Goal: Find specific fact: Find specific fact

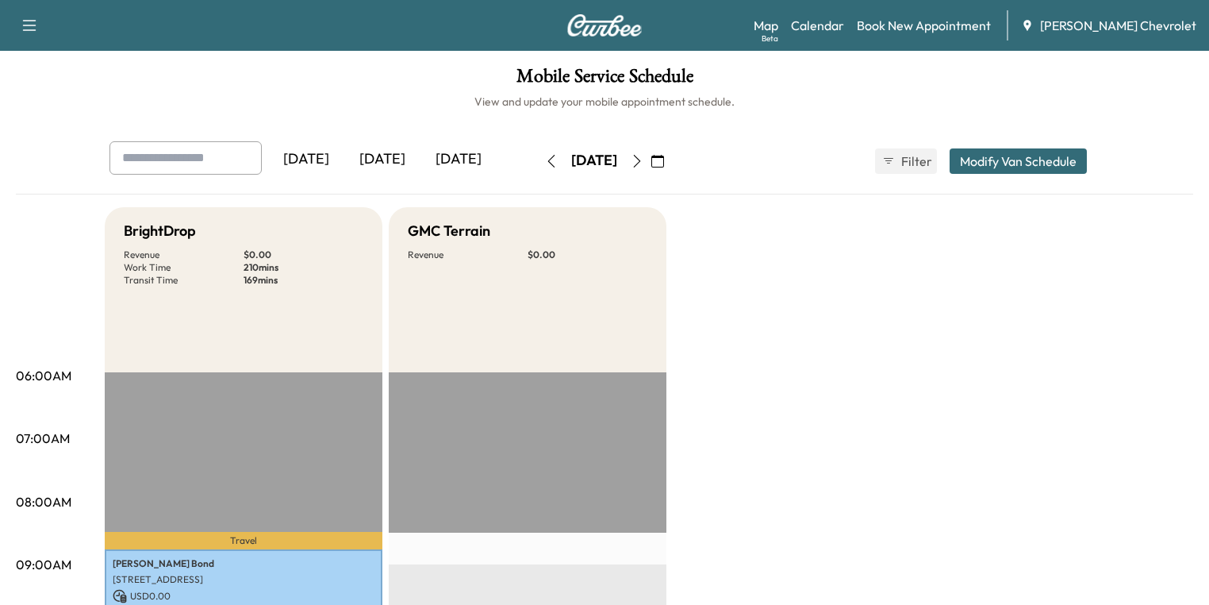
click at [344, 156] on div "[DATE]" at bounding box center [382, 159] width 76 height 36
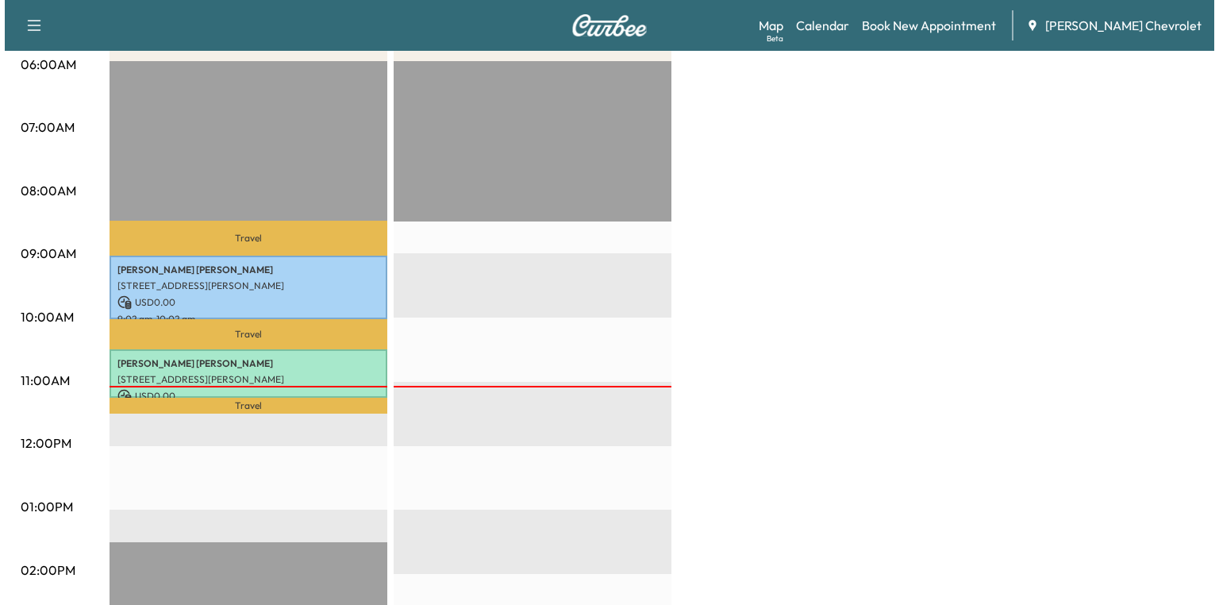
scroll to position [444, 0]
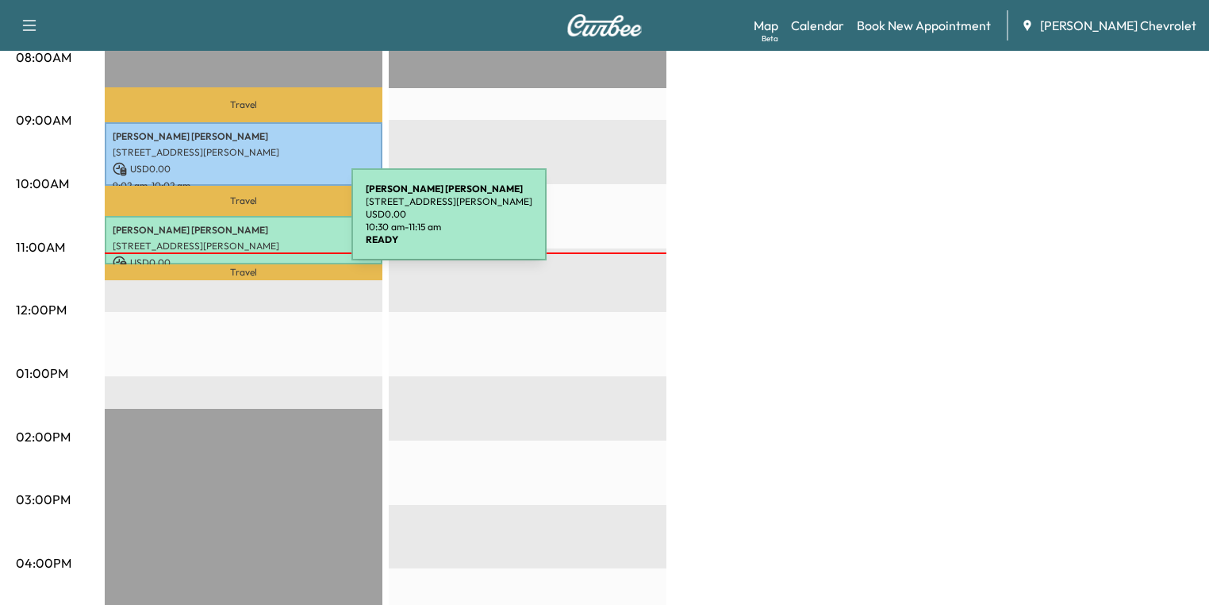
click at [230, 224] on p "[PERSON_NAME]" at bounding box center [244, 230] width 262 height 13
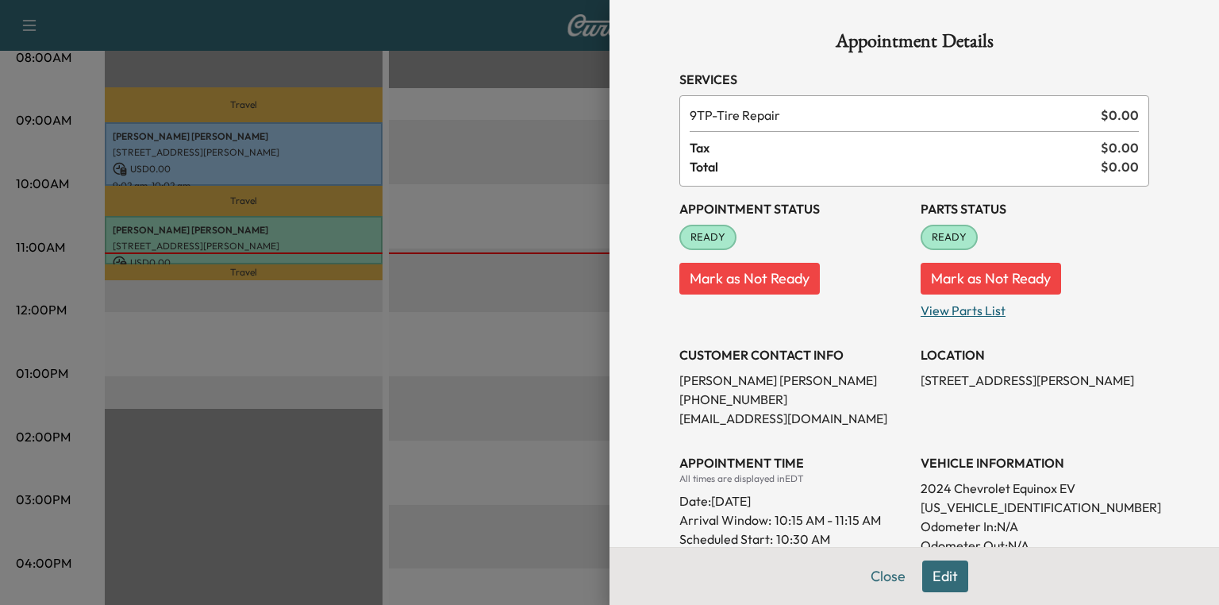
click at [961, 311] on p "View Parts List" at bounding box center [1034, 306] width 228 height 25
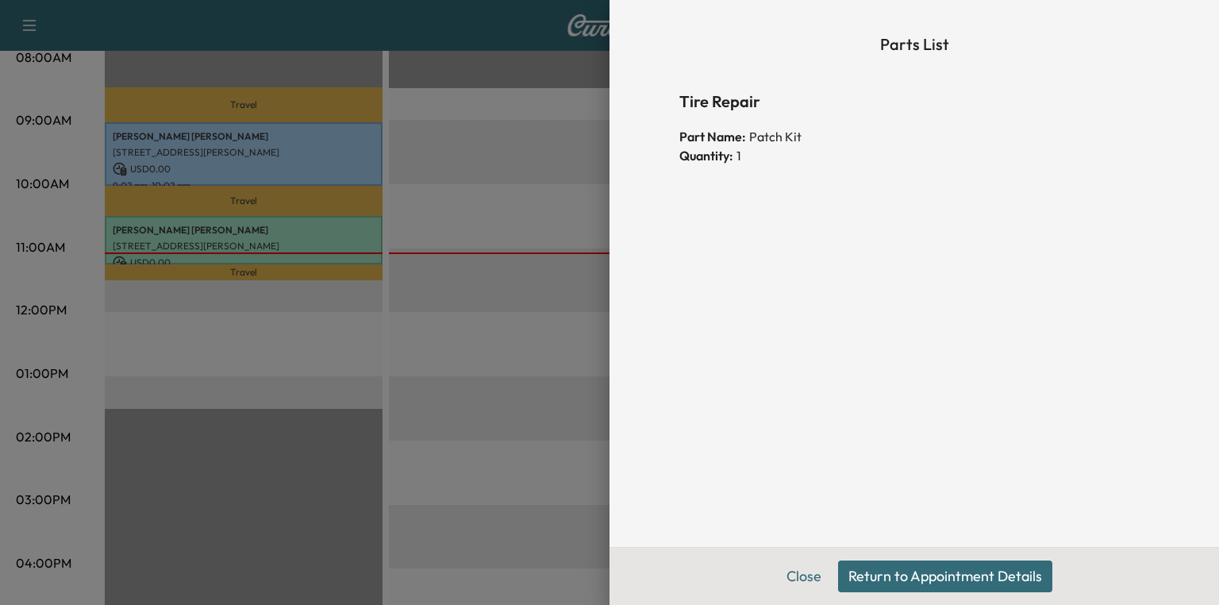
click at [888, 575] on button "Return to Appointment Details" at bounding box center [945, 576] width 214 height 32
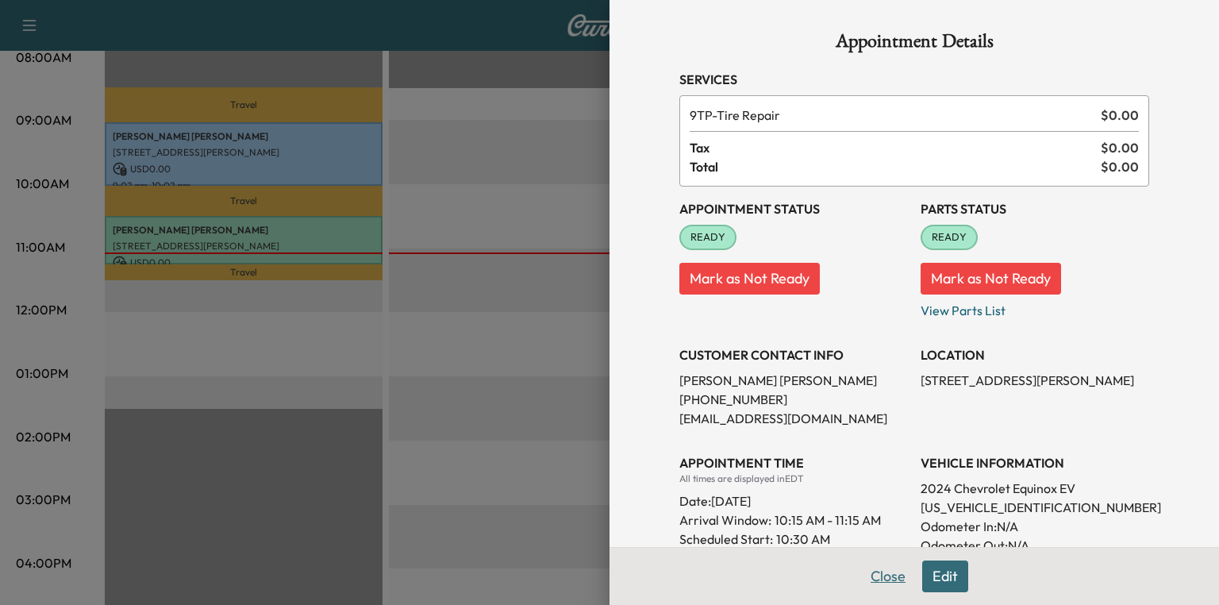
click at [894, 584] on button "Close" at bounding box center [888, 576] width 56 height 32
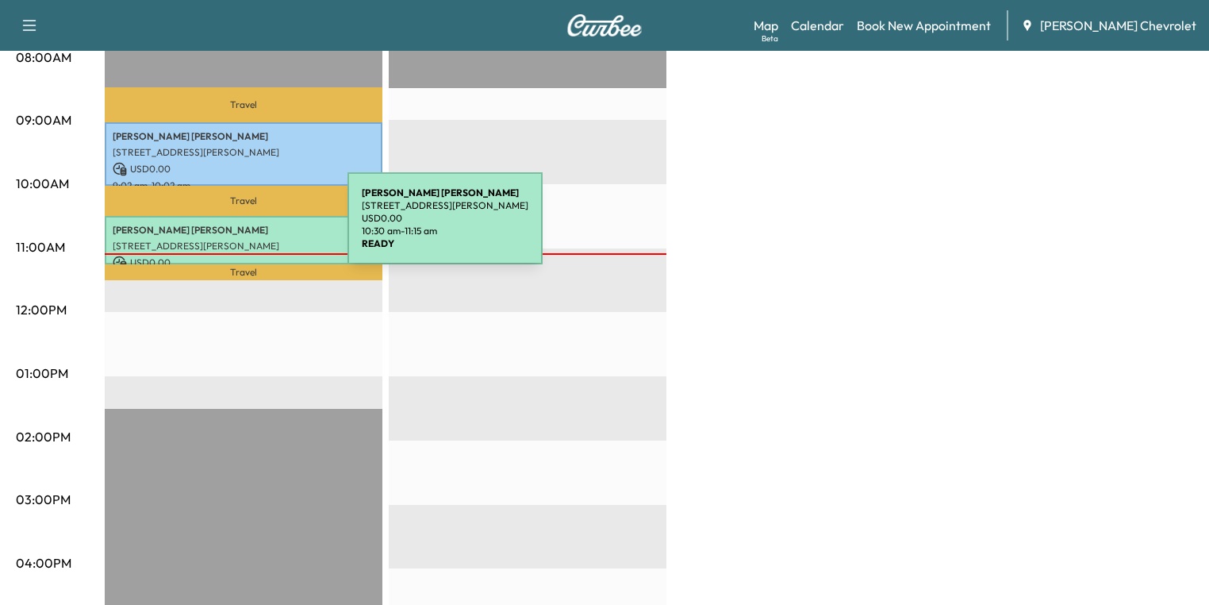
click at [228, 228] on p "[PERSON_NAME]" at bounding box center [244, 230] width 262 height 13
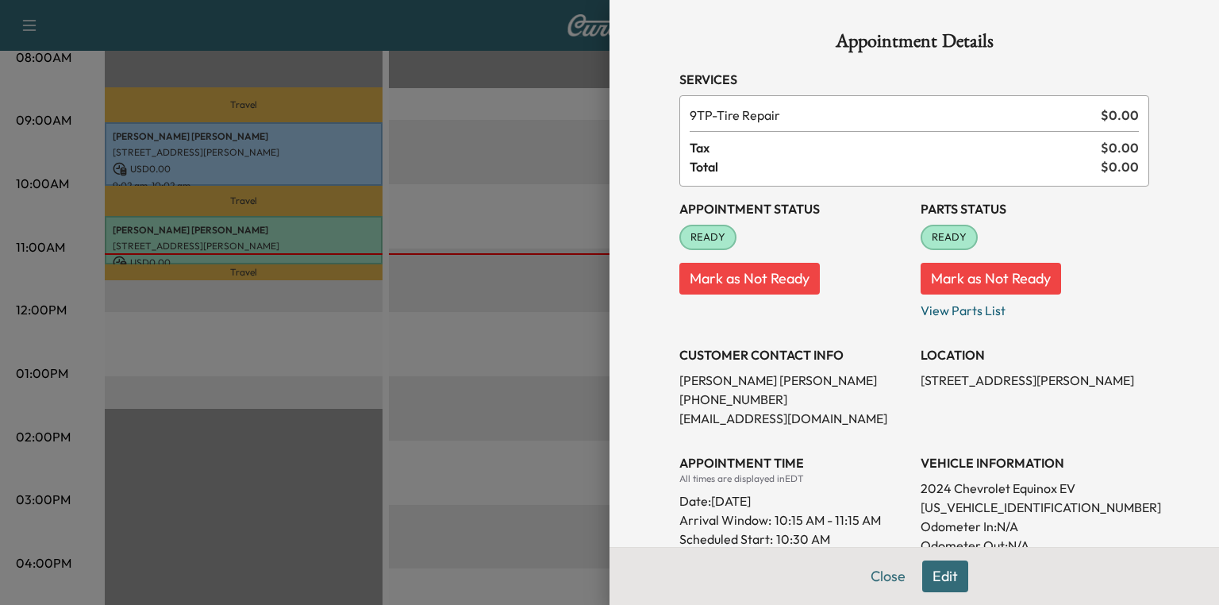
click at [971, 502] on p "[US_VEHICLE_IDENTIFICATION_NUMBER]" at bounding box center [1034, 506] width 228 height 19
copy p "[US_VEHICLE_IDENTIFICATION_NUMBER]"
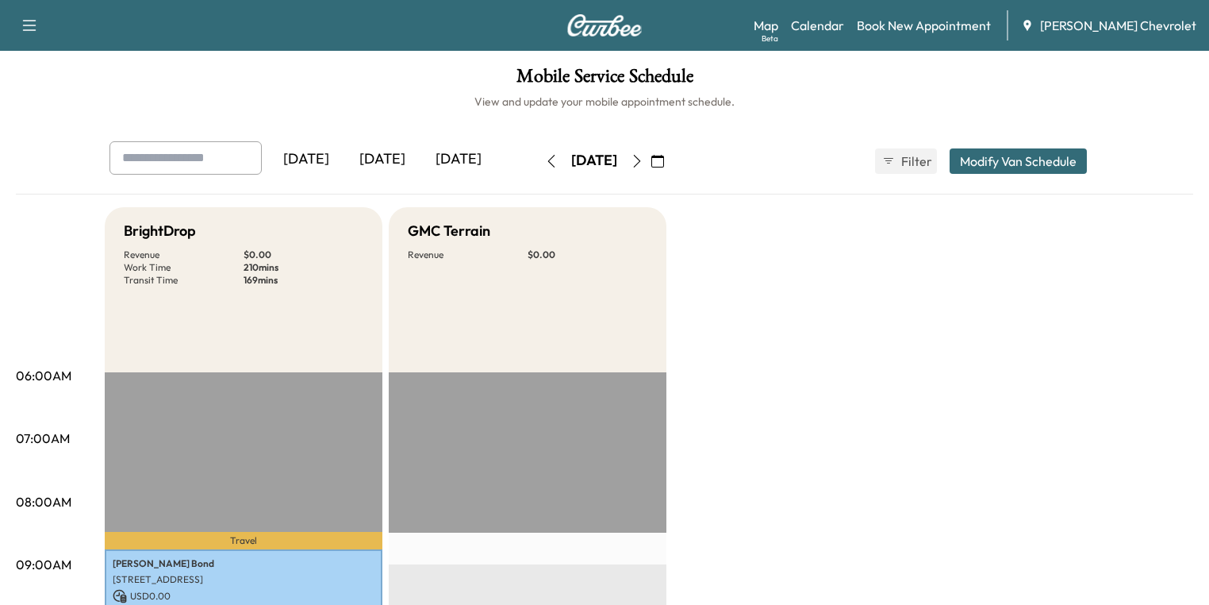
click at [344, 161] on div "[DATE]" at bounding box center [382, 159] width 76 height 36
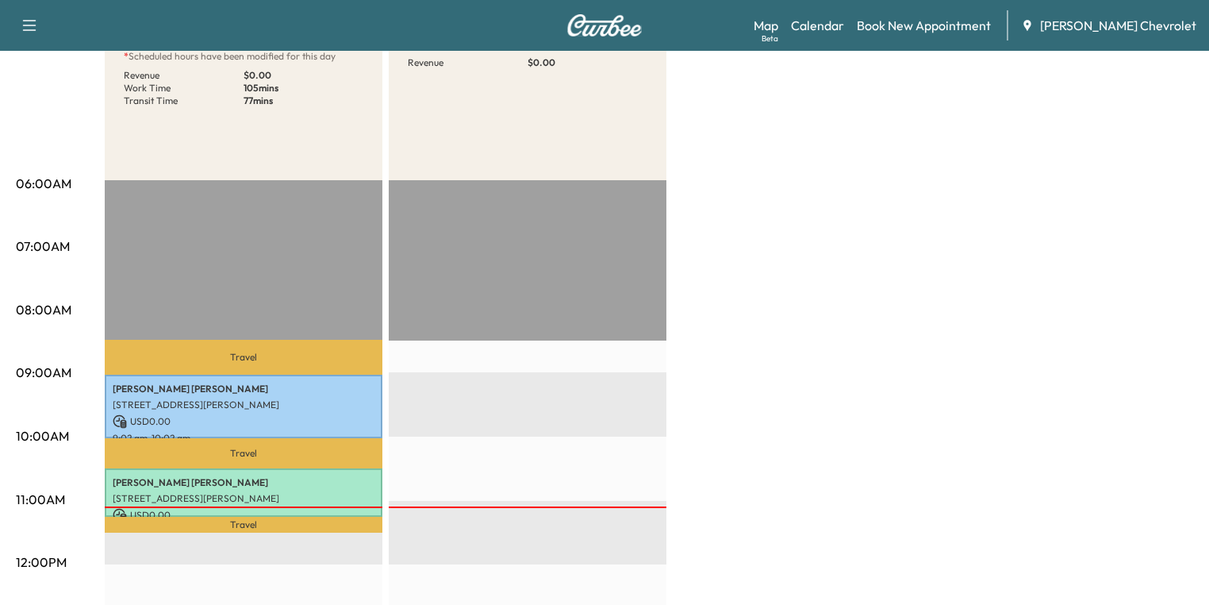
scroll to position [381, 0]
